Goal: Browse casually

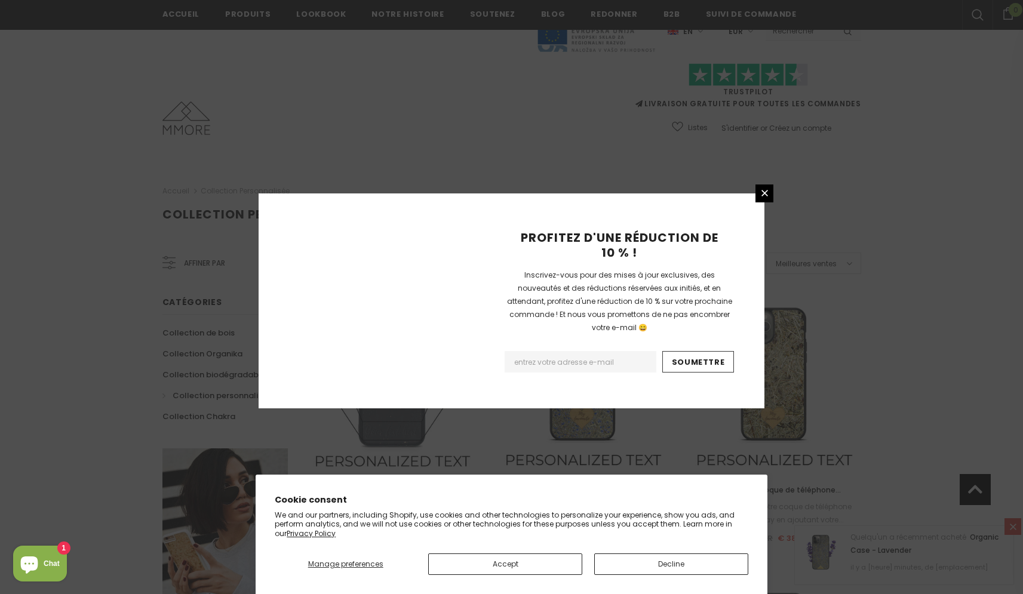
scroll to position [1293, 0]
